Goal: Complete application form

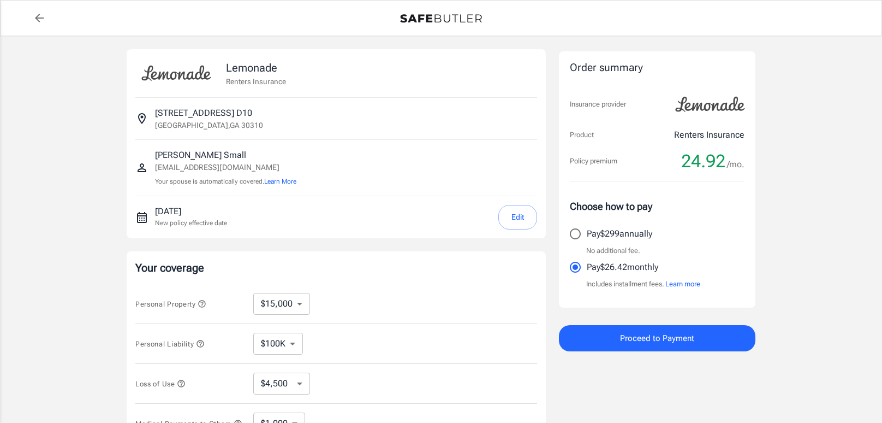
select select "15000"
select select "500"
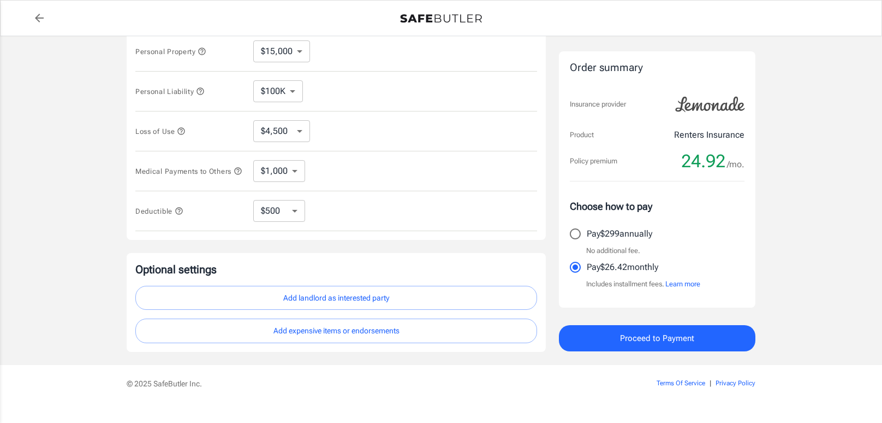
scroll to position [255, 0]
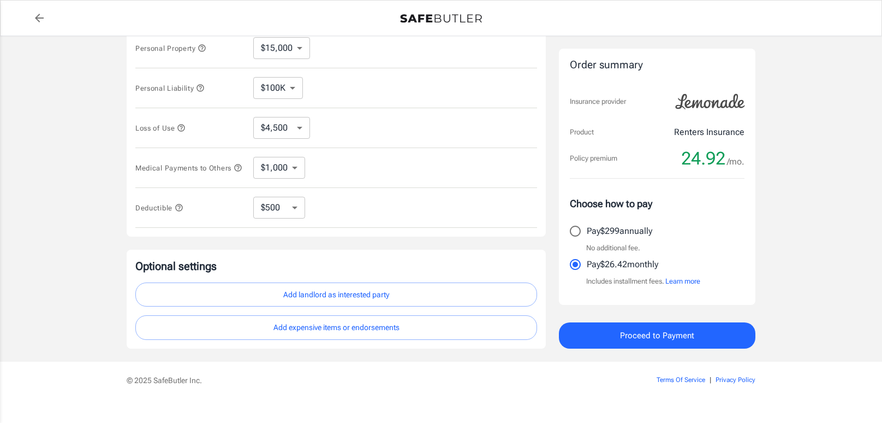
click at [307, 304] on button "Add landlord as interested party" at bounding box center [336, 294] width 402 height 25
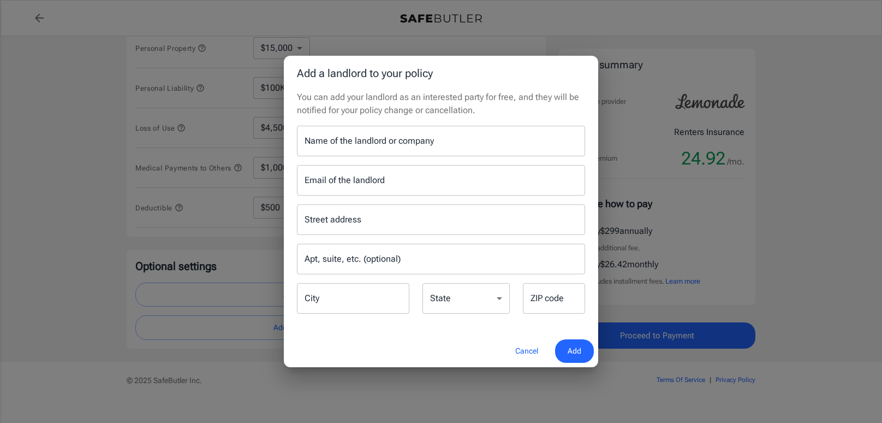
click at [423, 141] on div "Name of the landlord or company Name of the landlord or company" at bounding box center [441, 141] width 288 height 31
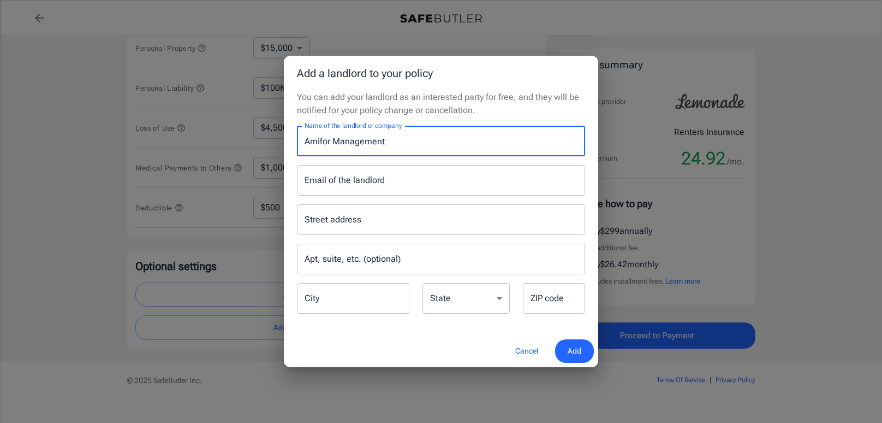
type input "Amifor Management"
click at [399, 183] on input "Email of the landlord" at bounding box center [441, 180] width 288 height 31
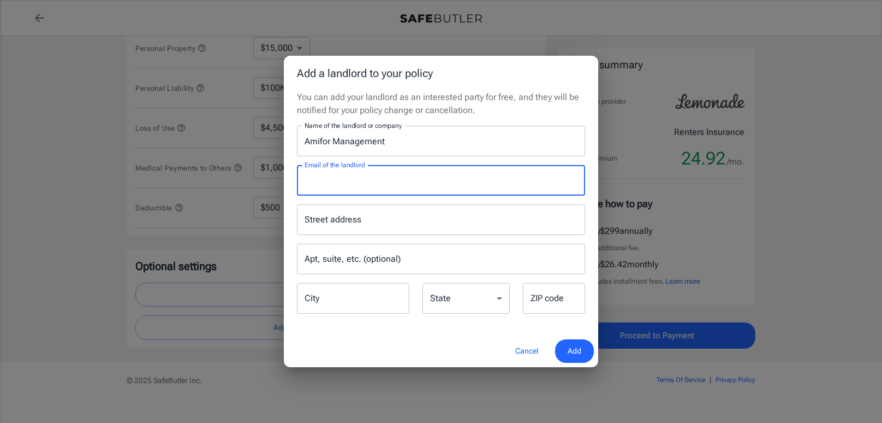
click at [791, 62] on div "Add a landlord to your policy You can add your landlord as an interested party …" at bounding box center [441, 211] width 882 height 423
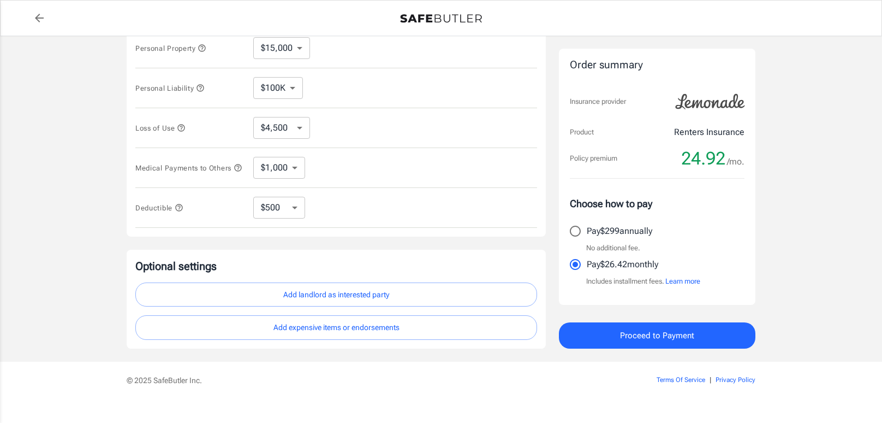
click at [377, 289] on button "Add landlord as interested party" at bounding box center [336, 294] width 402 height 25
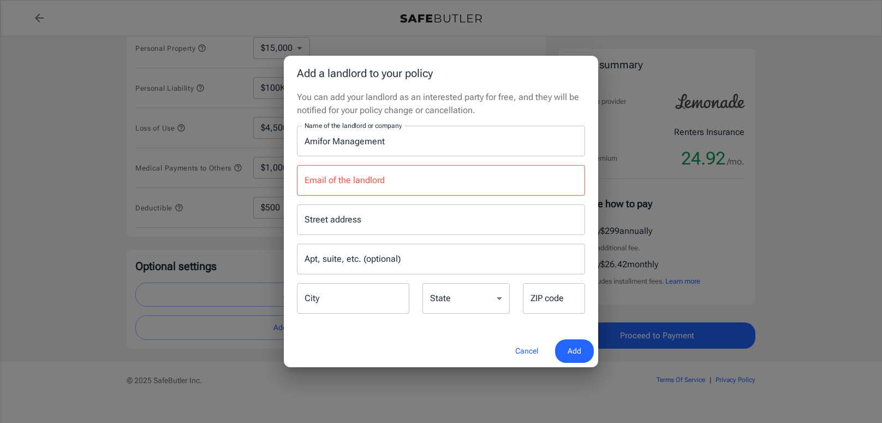
click at [399, 174] on input "Email of the landlord" at bounding box center [441, 180] width 288 height 31
type input "[EMAIL_ADDRESS][DOMAIN_NAME]"
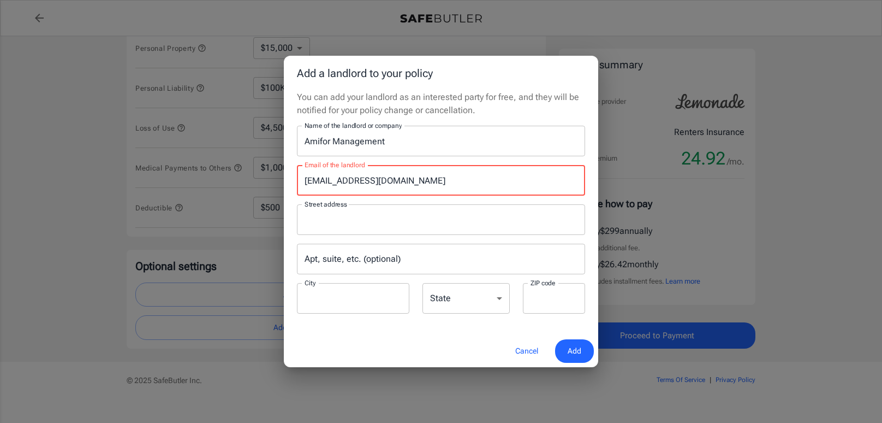
type input "1 Call That's All Cleaning Pro LLC"
type input "[STREET_ADDRESS]"
type input "[GEOGRAPHIC_DATA]"
type input "30310"
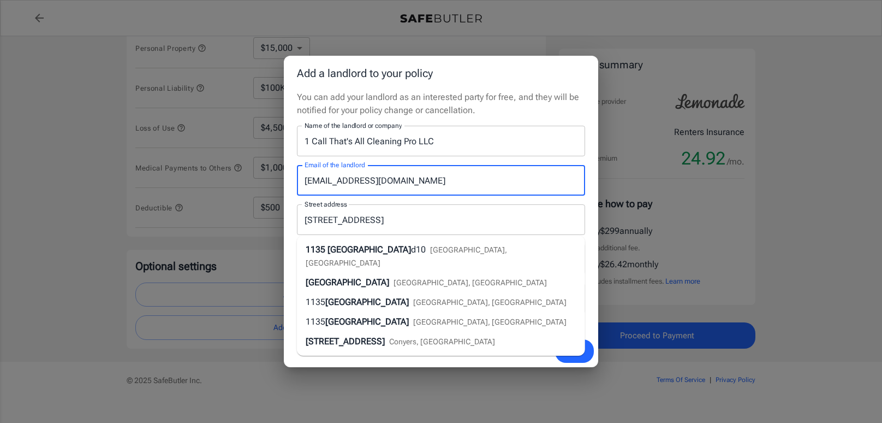
click at [512, 139] on input "1 Call That's All Cleaning Pro LLC" at bounding box center [441, 141] width 288 height 31
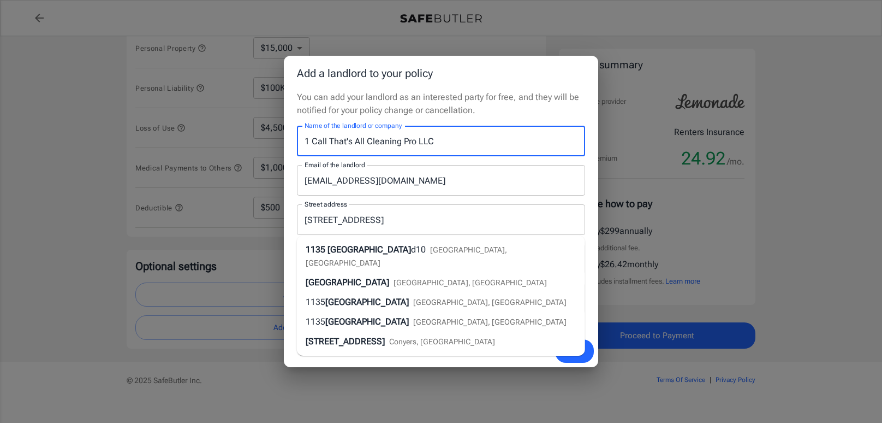
click at [572, 356] on span "Add" at bounding box center [575, 351] width 14 height 14
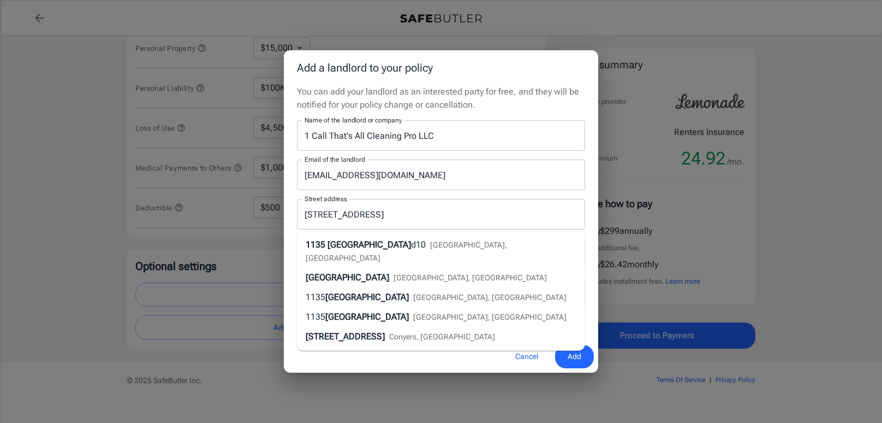
click at [572, 356] on span "Add" at bounding box center [575, 356] width 14 height 14
click at [568, 355] on span "Add" at bounding box center [575, 356] width 14 height 14
click at [576, 357] on span "Add" at bounding box center [575, 356] width 14 height 14
click at [574, 355] on span "Add" at bounding box center [575, 356] width 14 height 14
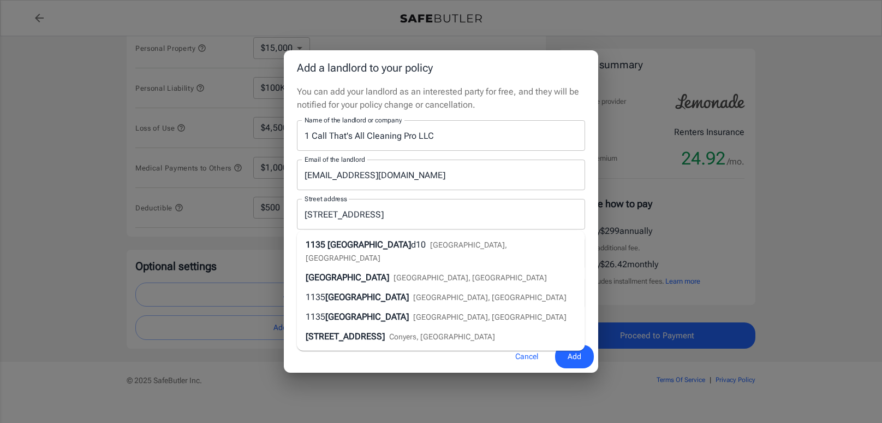
click at [574, 355] on span "Add" at bounding box center [575, 356] width 14 height 14
click at [569, 354] on span "Add" at bounding box center [575, 356] width 14 height 14
click at [437, 135] on input "1 Call That's All Cleaning Pro LLC" at bounding box center [441, 135] width 288 height 31
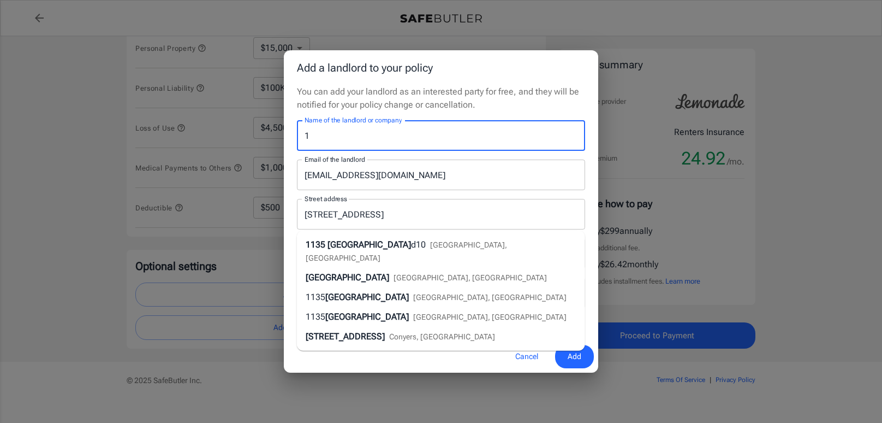
type input "1"
type input "[GEOGRAPHIC_DATA] Apartments"
click at [573, 355] on span "Add" at bounding box center [575, 356] width 14 height 14
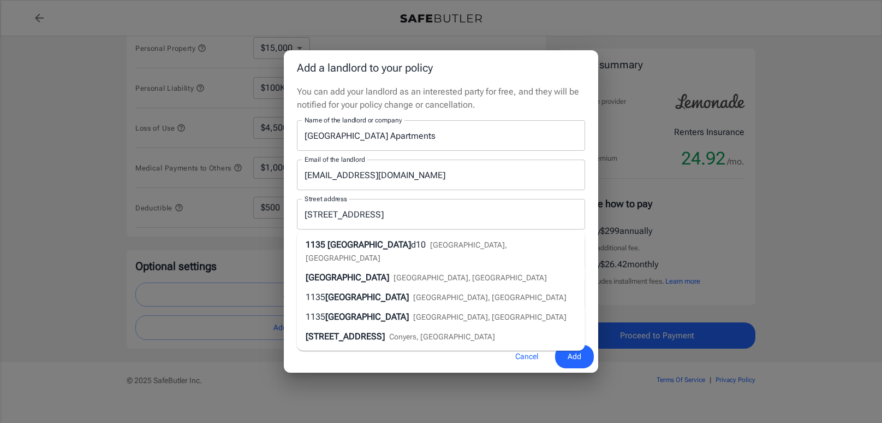
click at [573, 355] on span "Add" at bounding box center [575, 356] width 14 height 14
click at [526, 353] on button "Cancel" at bounding box center [527, 355] width 48 height 23
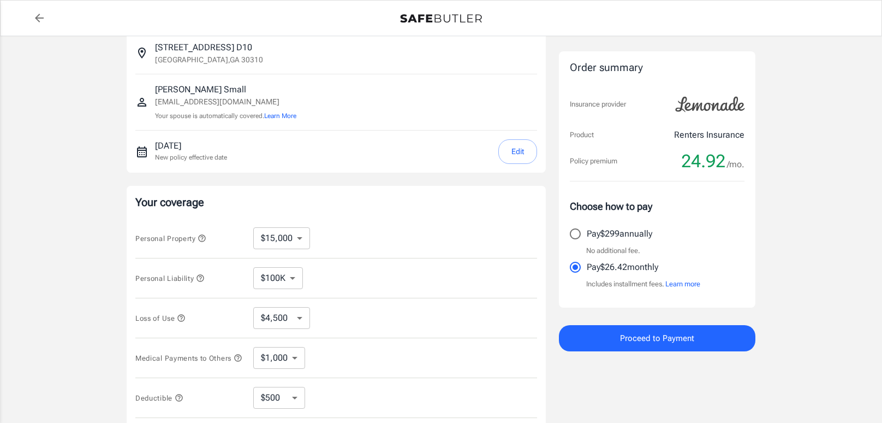
scroll to position [0, 0]
